Goal: Task Accomplishment & Management: Complete application form

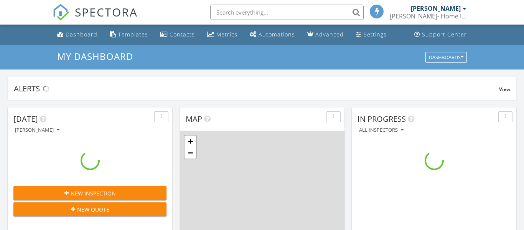
scroll to position [699, 525]
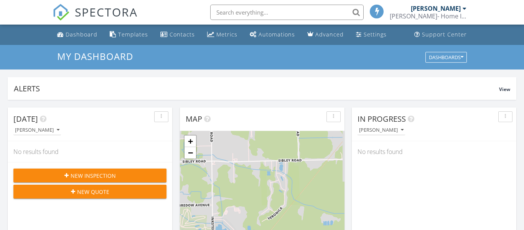
click at [84, 175] on span "New Inspection" at bounding box center [93, 176] width 45 height 8
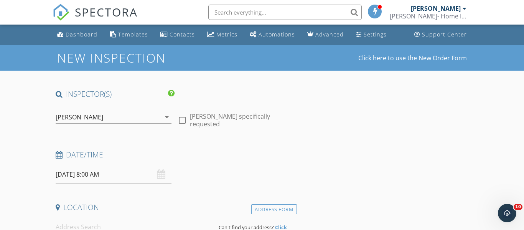
click at [128, 176] on input "09/29/2025 8:00 AM" at bounding box center [114, 174] width 116 height 19
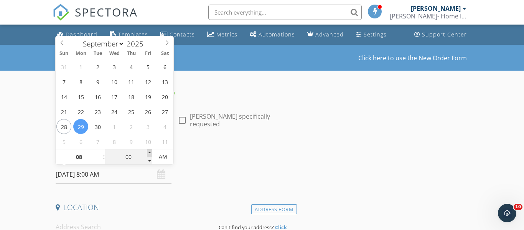
click at [150, 152] on span at bounding box center [149, 153] width 5 height 8
type input "05"
type input "09/29/2025 8:05 AM"
click at [150, 152] on span at bounding box center [149, 153] width 5 height 8
type input "10"
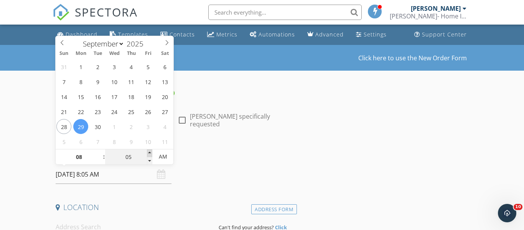
type input "09/29/2025 8:10 AM"
click at [150, 152] on span at bounding box center [149, 153] width 5 height 8
type input "15"
type input "09/29/2025 8:15 AM"
click at [150, 152] on span at bounding box center [149, 153] width 5 height 8
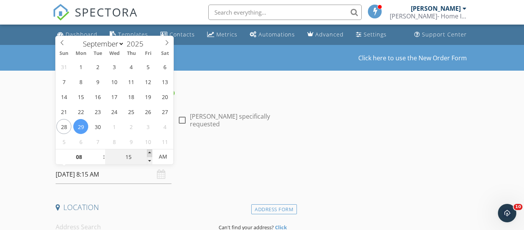
type input "20"
type input "09/29/2025 8:20 AM"
click at [150, 152] on span at bounding box center [149, 153] width 5 height 8
type input "25"
type input "09/29/2025 8:25 AM"
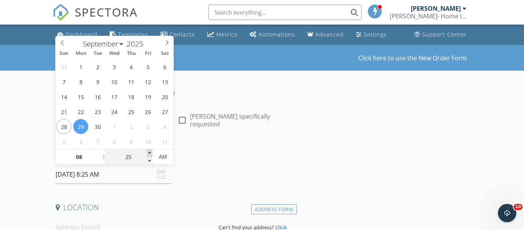
click at [150, 152] on span at bounding box center [149, 153] width 5 height 8
type input "30"
type input "[DATE] 8:30 AM"
click at [290, 152] on h4 "Date/Time" at bounding box center [175, 155] width 238 height 10
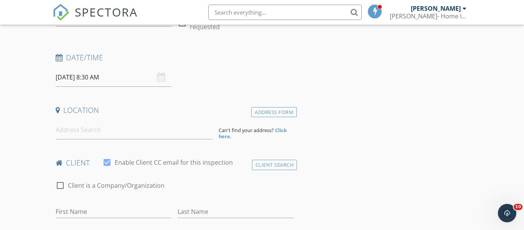
scroll to position [104, 0]
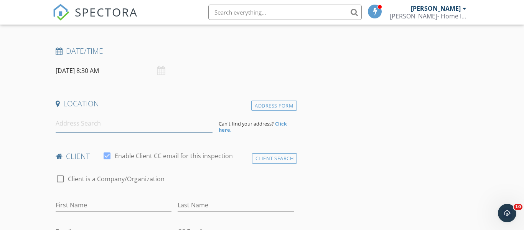
click at [131, 129] on input at bounding box center [134, 123] width 157 height 19
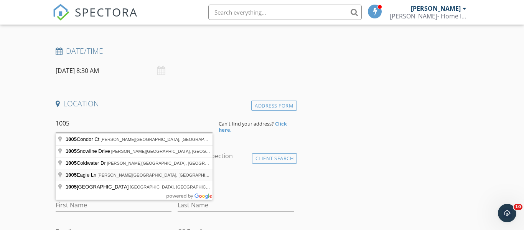
type input "1005 Eagle Ln, Frazier Park, CA, USA"
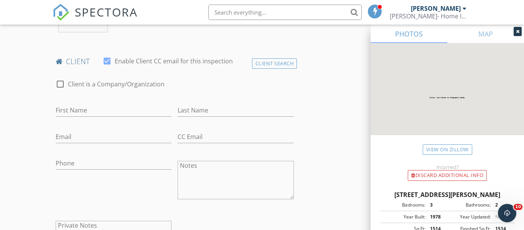
scroll to position [370, 0]
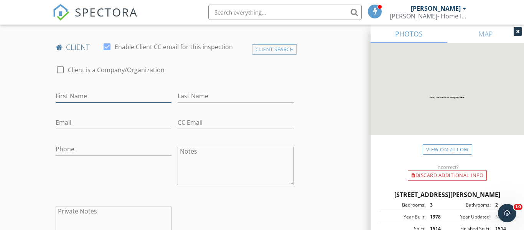
click at [106, 96] on input "First Name" at bounding box center [114, 96] width 116 height 13
type input "Sandy"
click at [235, 88] on div "Last Name" at bounding box center [236, 97] width 116 height 25
click at [224, 97] on input "Last Name" at bounding box center [236, 96] width 116 height 13
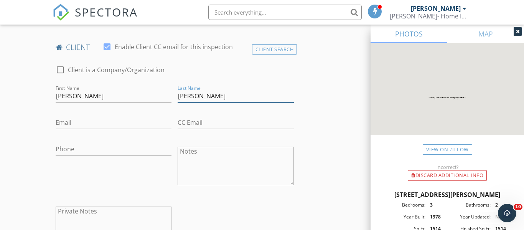
type input "Stewart"
click at [101, 123] on input "Email" at bounding box center [114, 122] width 116 height 13
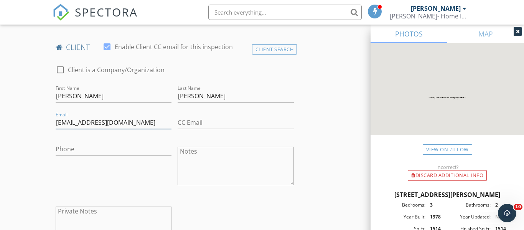
type input "sandrastewart621@gmail.com"
click at [207, 126] on input "CC Email" at bounding box center [236, 122] width 116 height 13
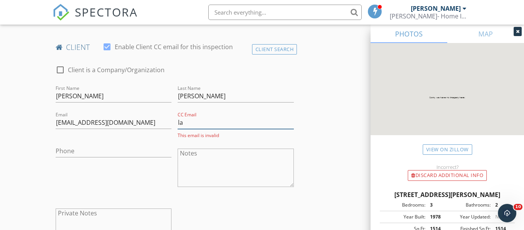
type input "lauraraymond.realtor@gmail.com"
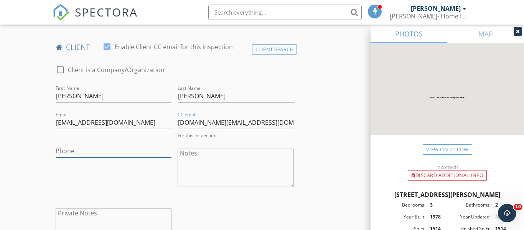
click at [91, 154] on input "Phone" at bounding box center [114, 151] width 116 height 13
type input "978-807-6553"
click at [87, 167] on div "Phone 978-807-6553" at bounding box center [114, 167] width 122 height 60
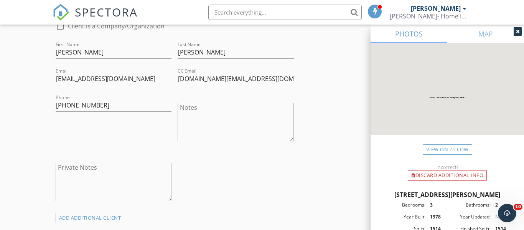
scroll to position [404, 0]
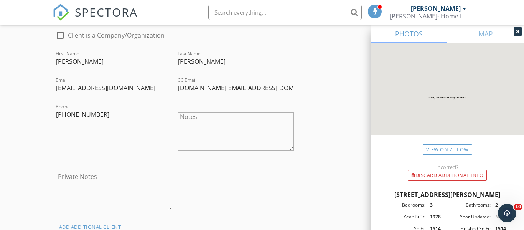
click at [213, 117] on textarea "Notes" at bounding box center [236, 131] width 116 height 38
type textarea "3"
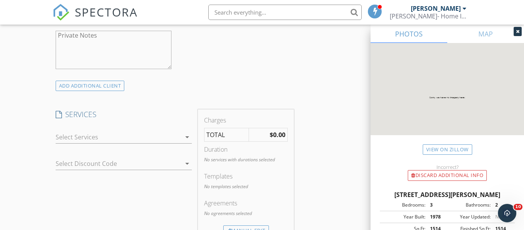
scroll to position [550, 0]
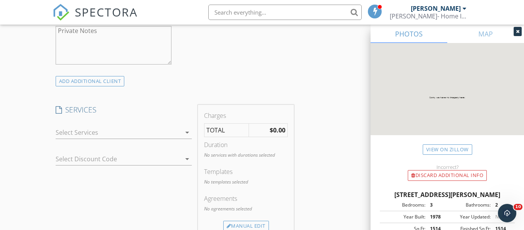
type textarea "$30.00 local discount"
click at [184, 132] on icon "arrow_drop_down" at bounding box center [187, 132] width 9 height 9
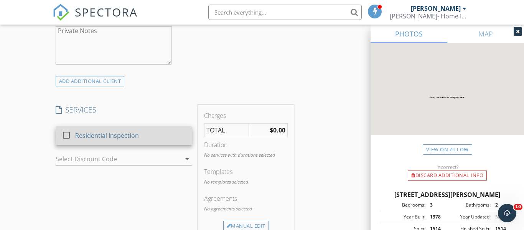
click at [67, 136] on div at bounding box center [66, 135] width 13 height 13
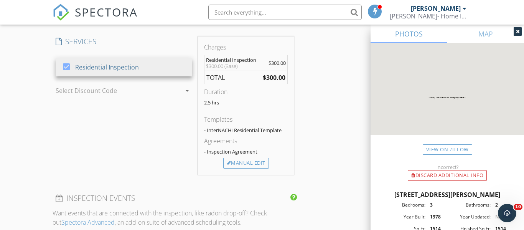
scroll to position [626, 0]
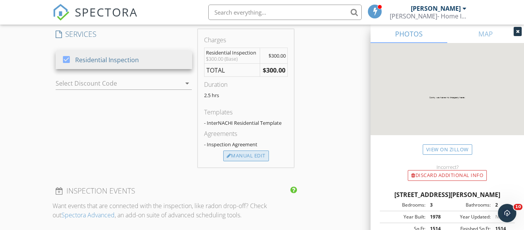
click at [249, 155] on div "Manual Edit" at bounding box center [246, 155] width 46 height 11
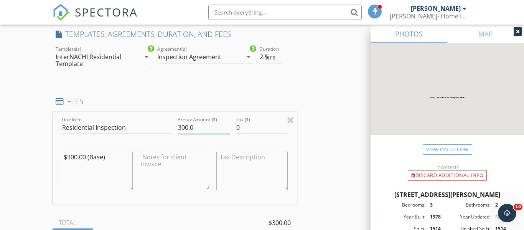
click at [207, 132] on input "300.0" at bounding box center [204, 127] width 52 height 13
type input "3"
type input "435"
click at [341, 88] on div "INSPECTOR(S) check_box Eddie Haflich PRIMARY Eddie Haflich arrow_drop_down chec…" at bounding box center [263, 150] width 420 height 1375
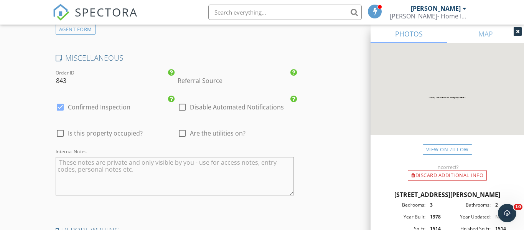
scroll to position [1253, 0]
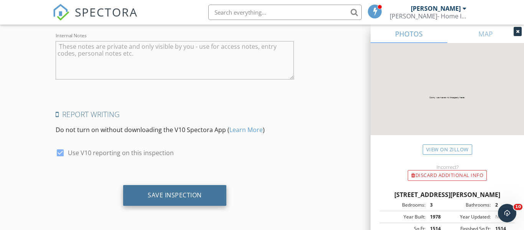
click at [176, 194] on div "Save Inspection" at bounding box center [175, 195] width 54 height 8
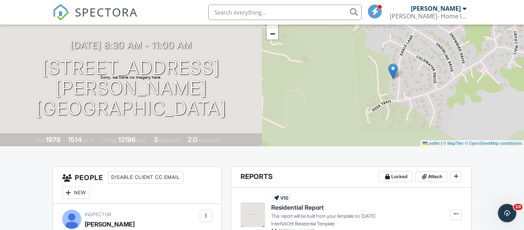
scroll to position [55, 0]
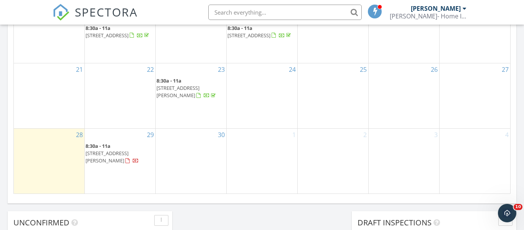
scroll to position [518, 0]
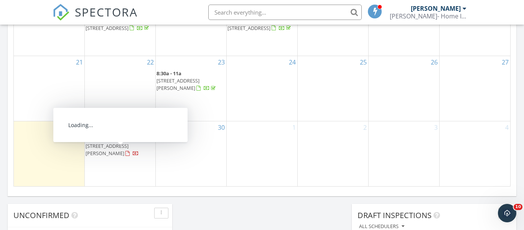
click at [114, 151] on span "[STREET_ADDRESS][PERSON_NAME]" at bounding box center [107, 149] width 43 height 14
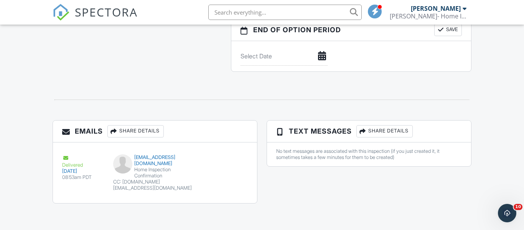
scroll to position [515, 0]
